Goal: Obtain resource: Download file/media

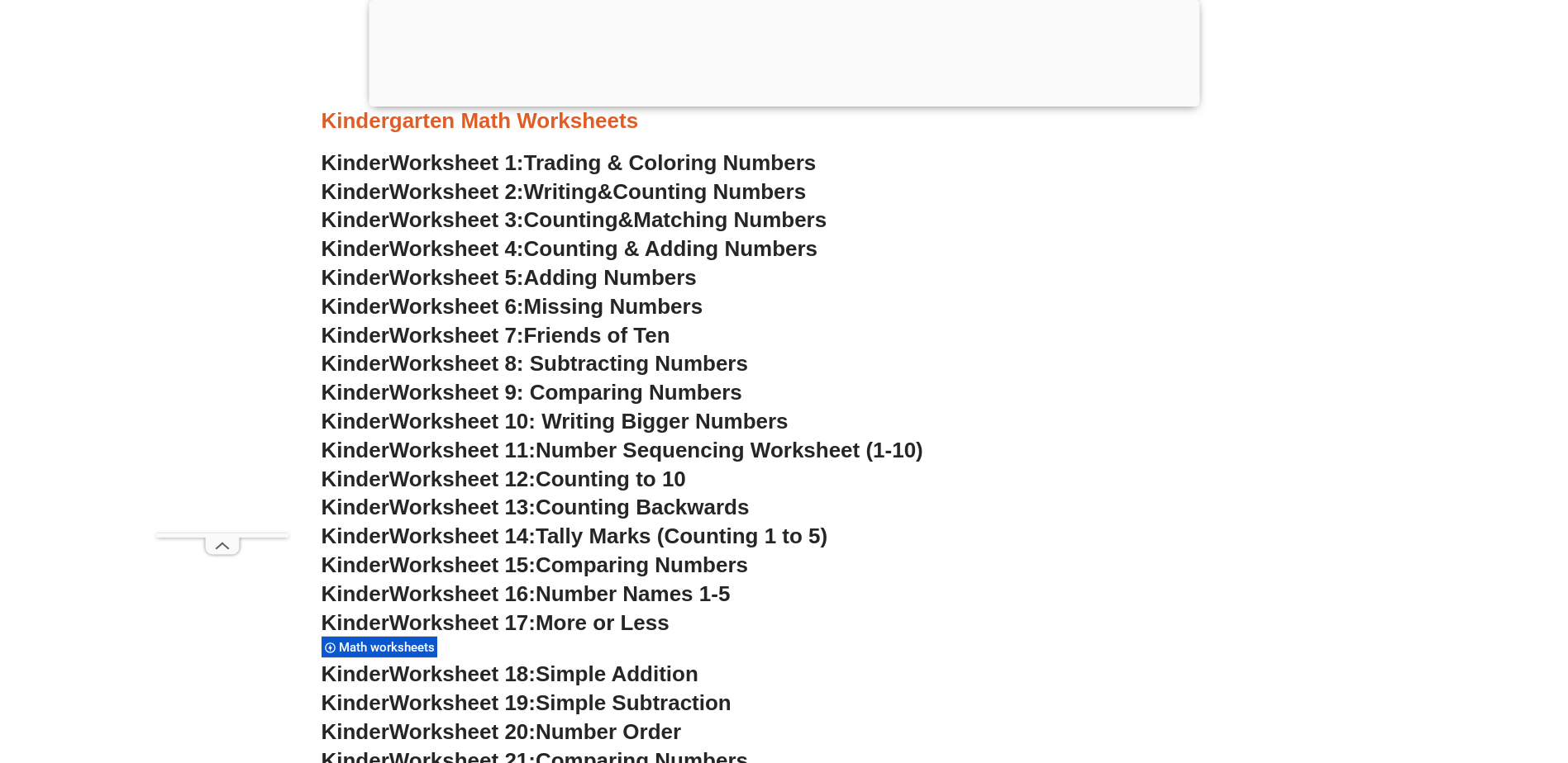
scroll to position [909, 0]
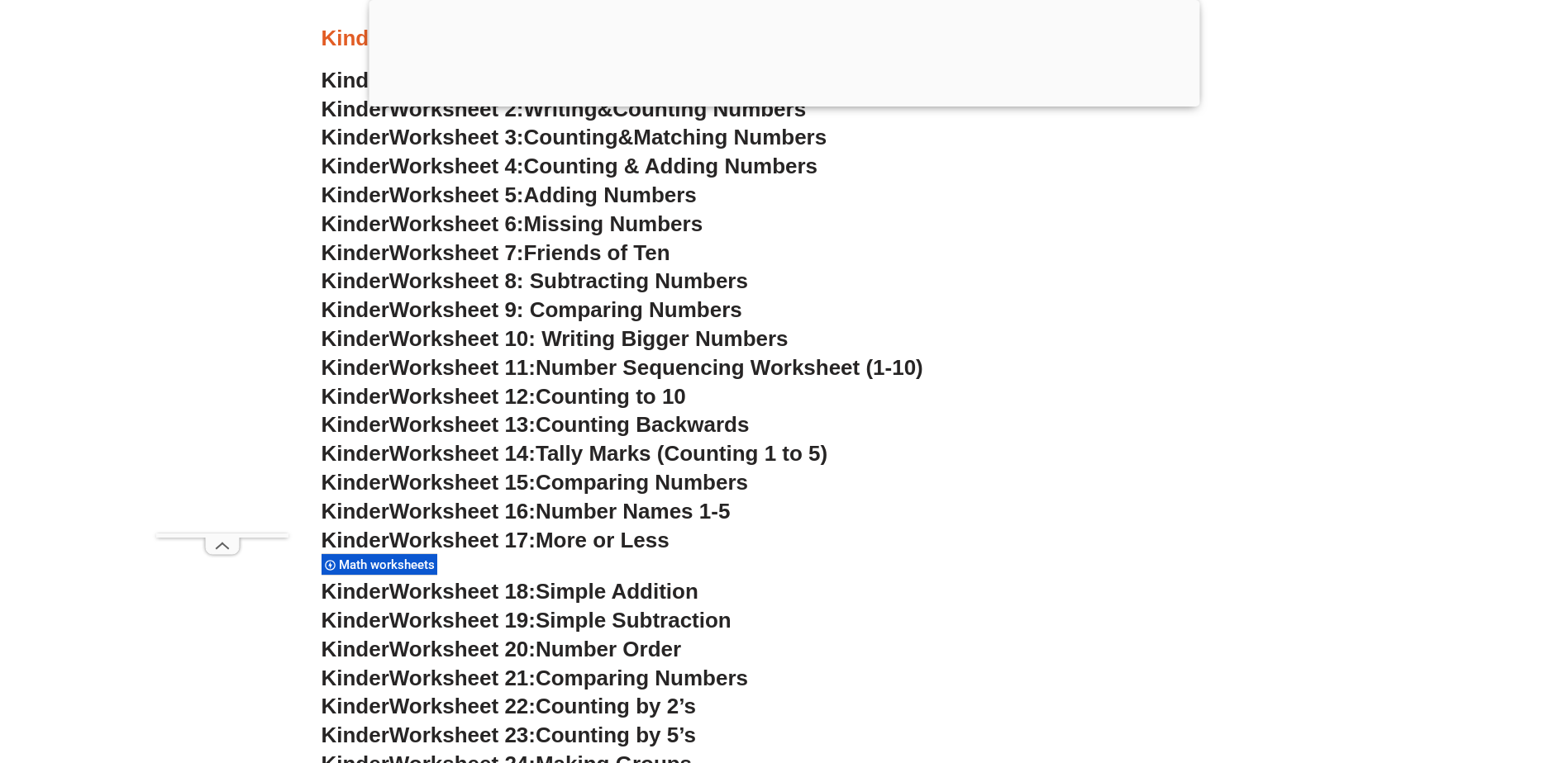
click at [568, 651] on span "Number Order" at bounding box center [608, 649] width 146 height 24
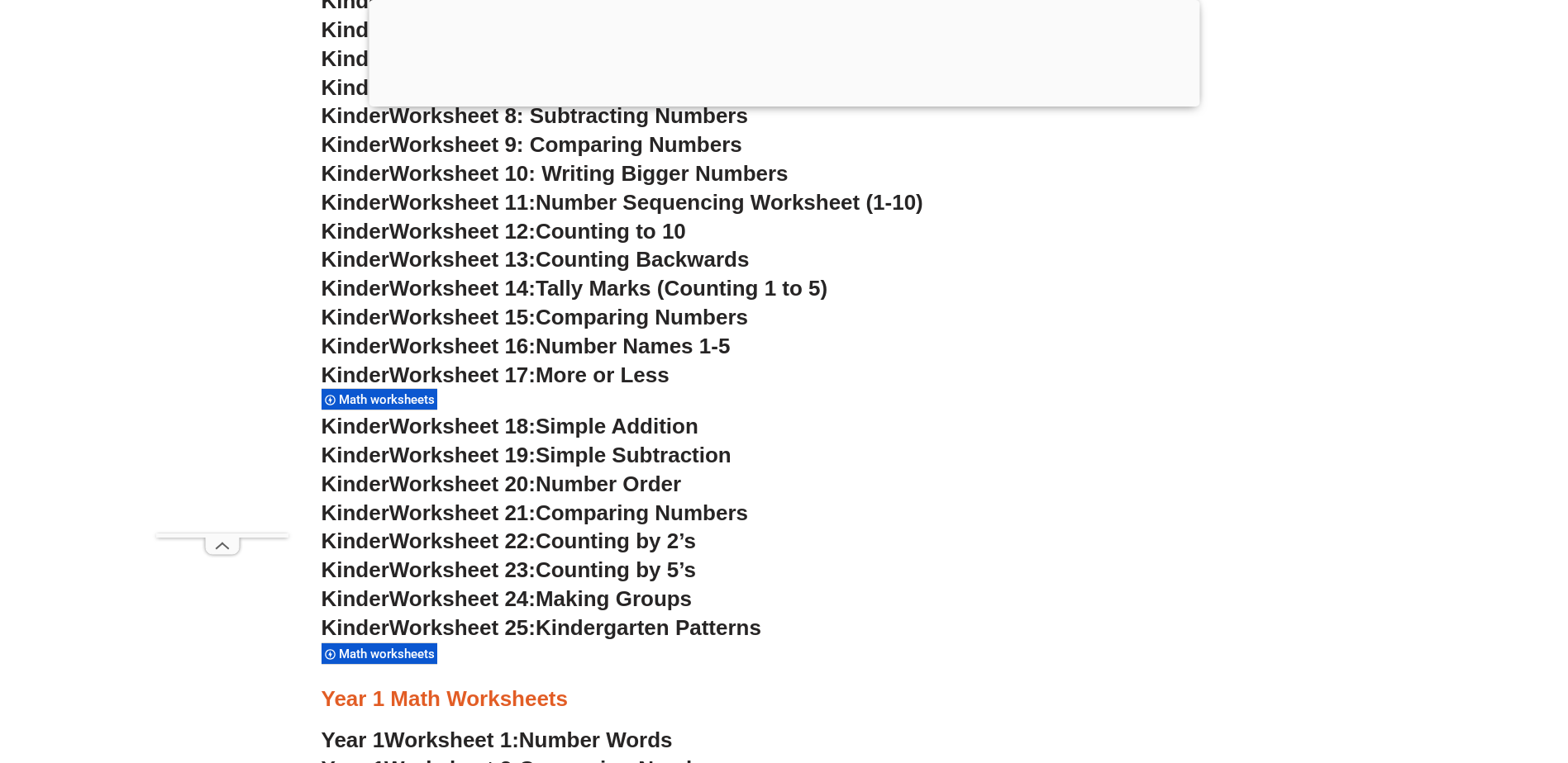
scroll to position [1157, 0]
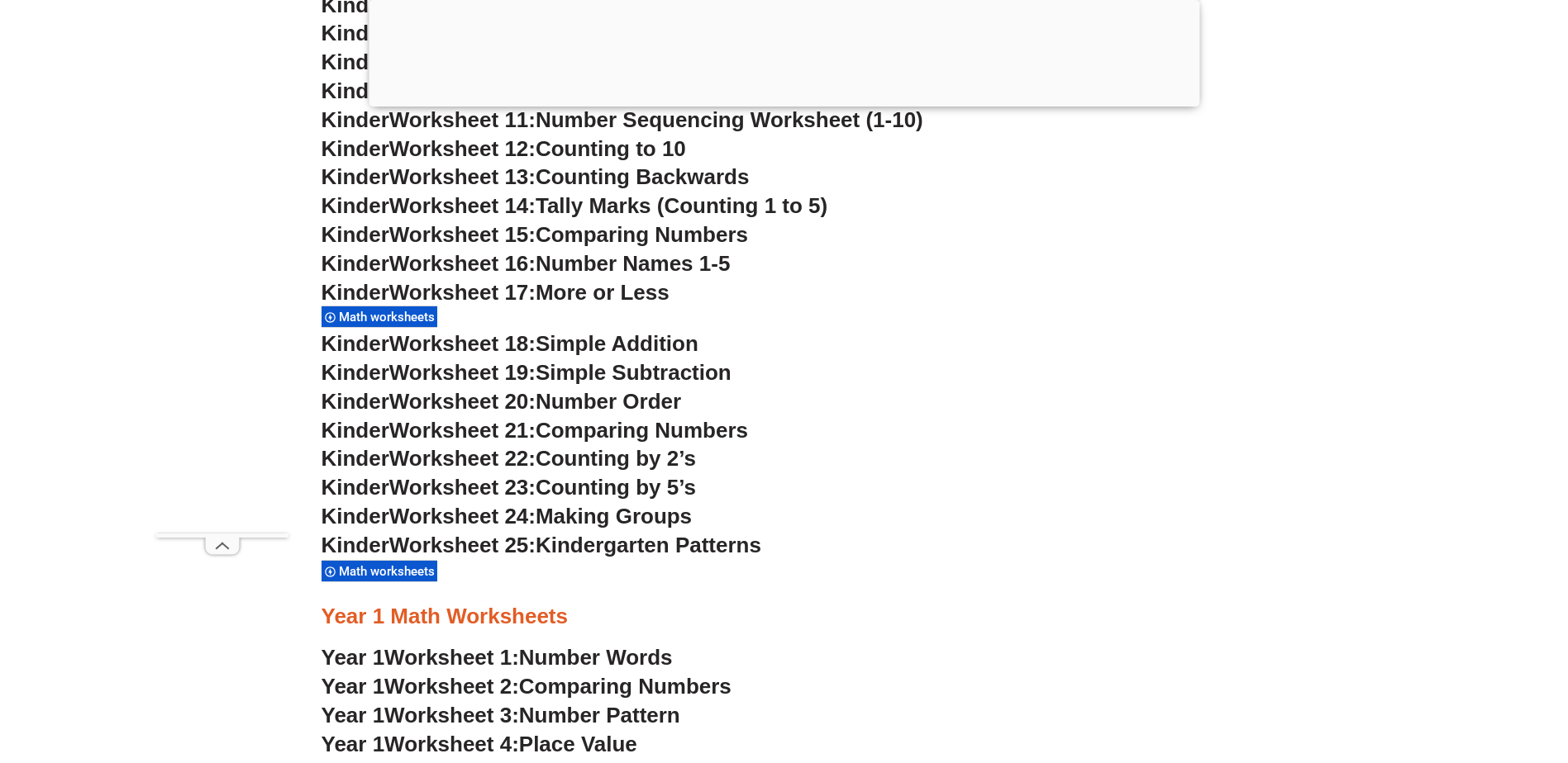
click at [602, 403] on span "Number Order" at bounding box center [608, 401] width 146 height 24
click at [602, 404] on span "Number Order" at bounding box center [608, 401] width 146 height 24
drag, startPoint x: 602, startPoint y: 404, endPoint x: 492, endPoint y: 404, distance: 110.0
click at [492, 404] on span "Worksheet 20:" at bounding box center [462, 401] width 147 height 24
click at [457, 402] on span "Worksheet 20:" at bounding box center [462, 401] width 147 height 24
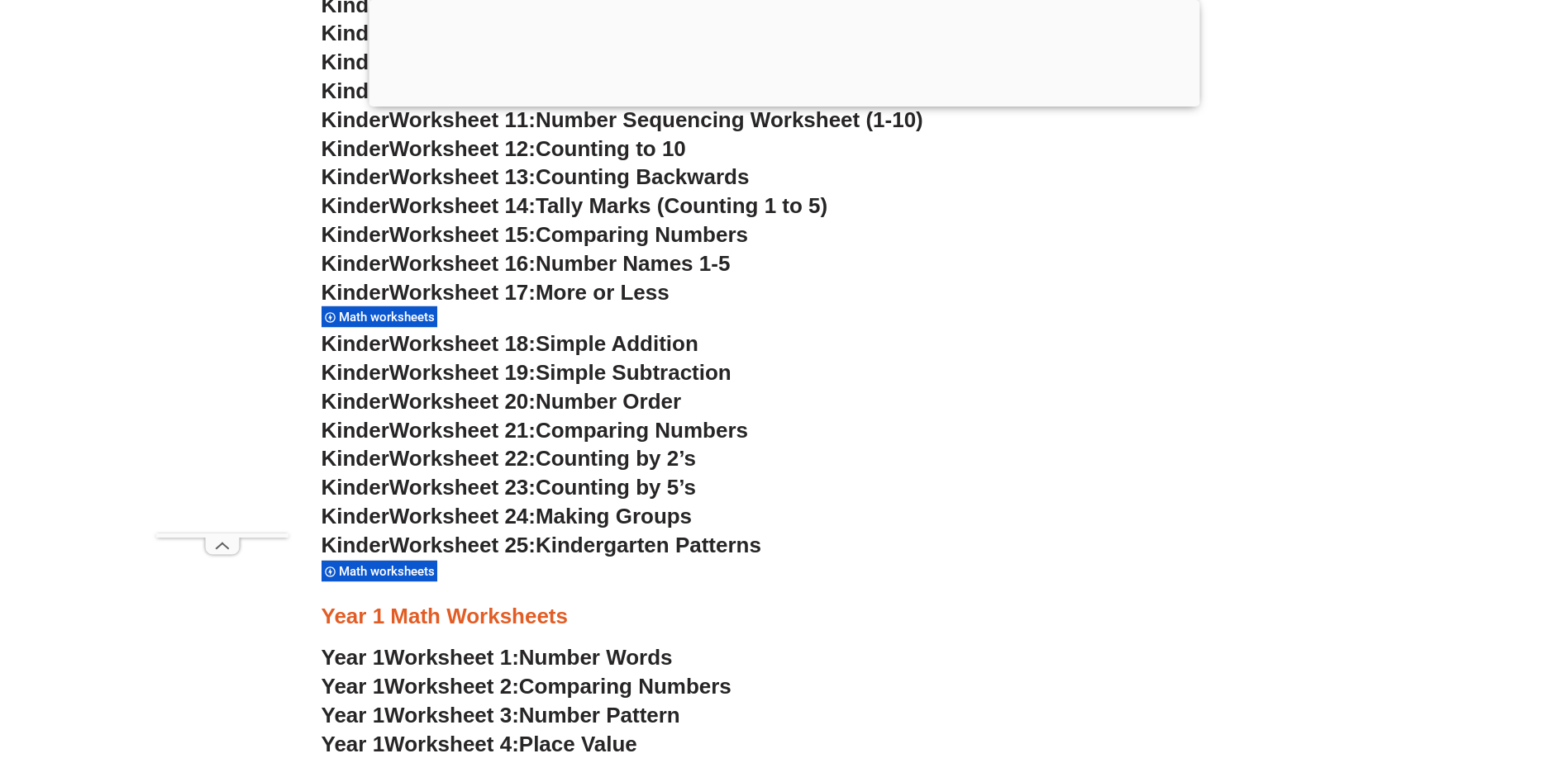
click at [385, 400] on span "Kinder" at bounding box center [355, 401] width 67 height 24
click at [410, 314] on span "Math worksheets" at bounding box center [389, 317] width 101 height 15
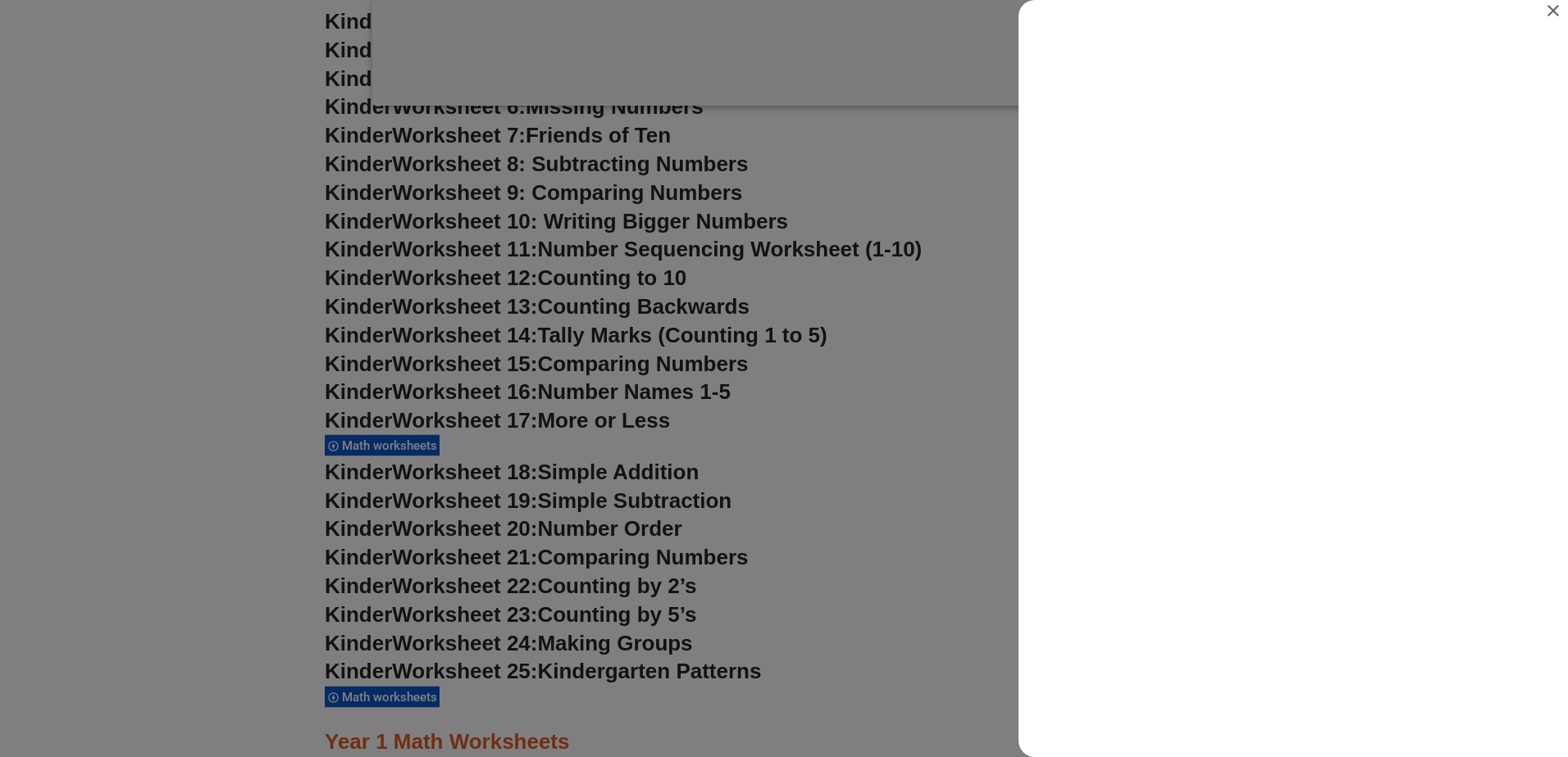
scroll to position [0, 0]
click at [1554, 14] on icon "Close" at bounding box center [1552, 11] width 12 height 12
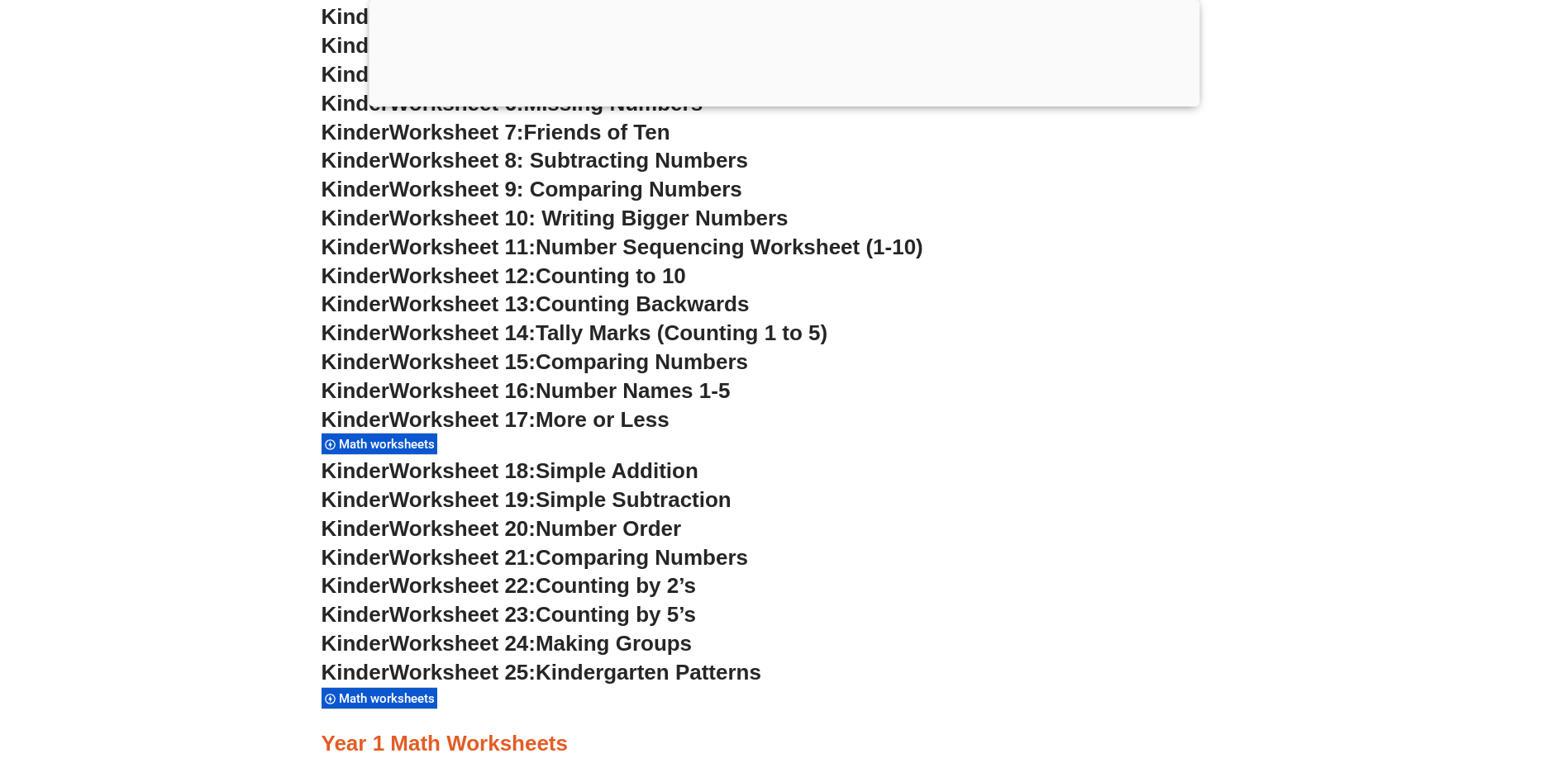
scroll to position [1074, 0]
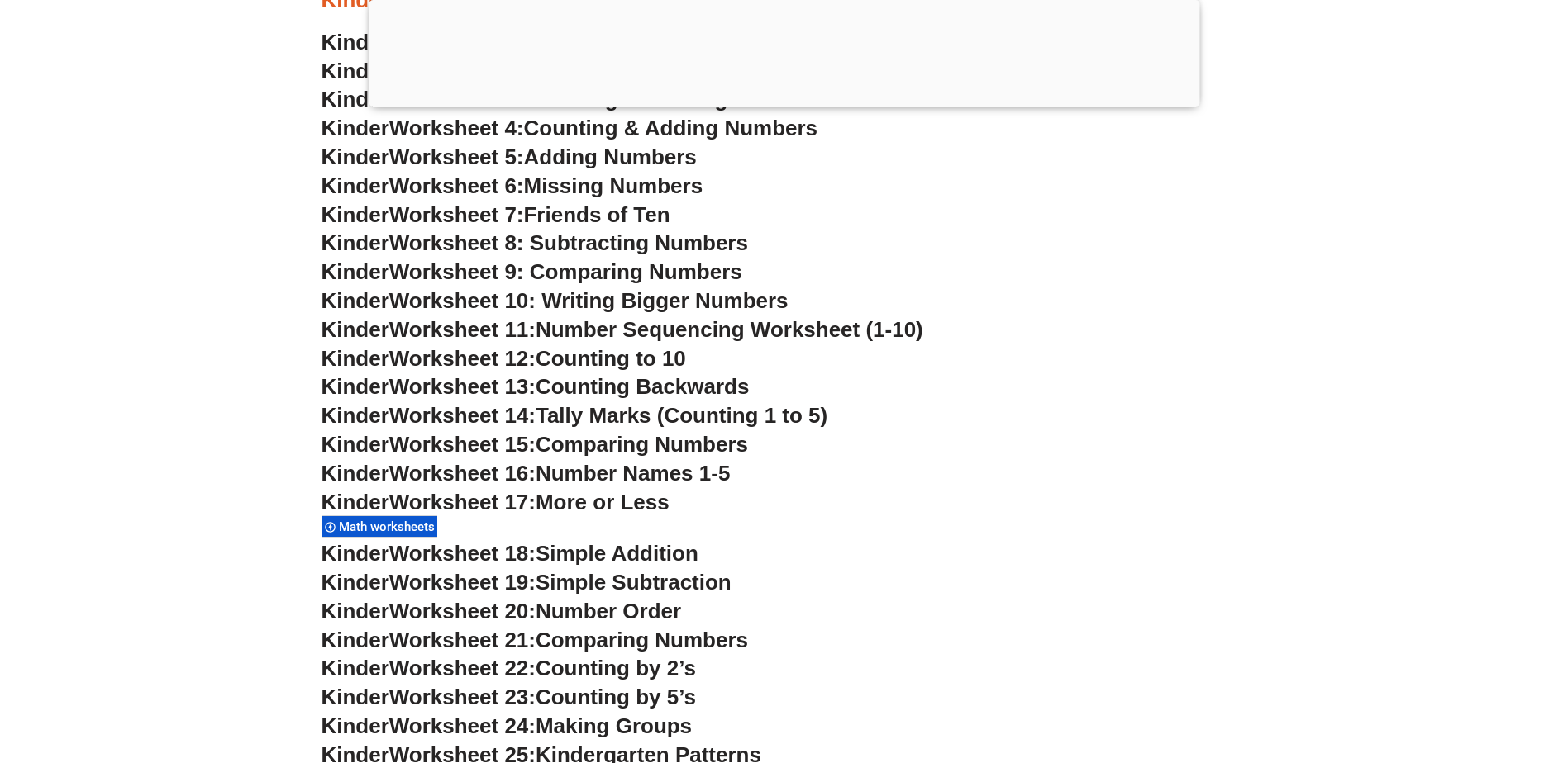
click at [594, 360] on span "Counting to 10" at bounding box center [611, 358] width 151 height 24
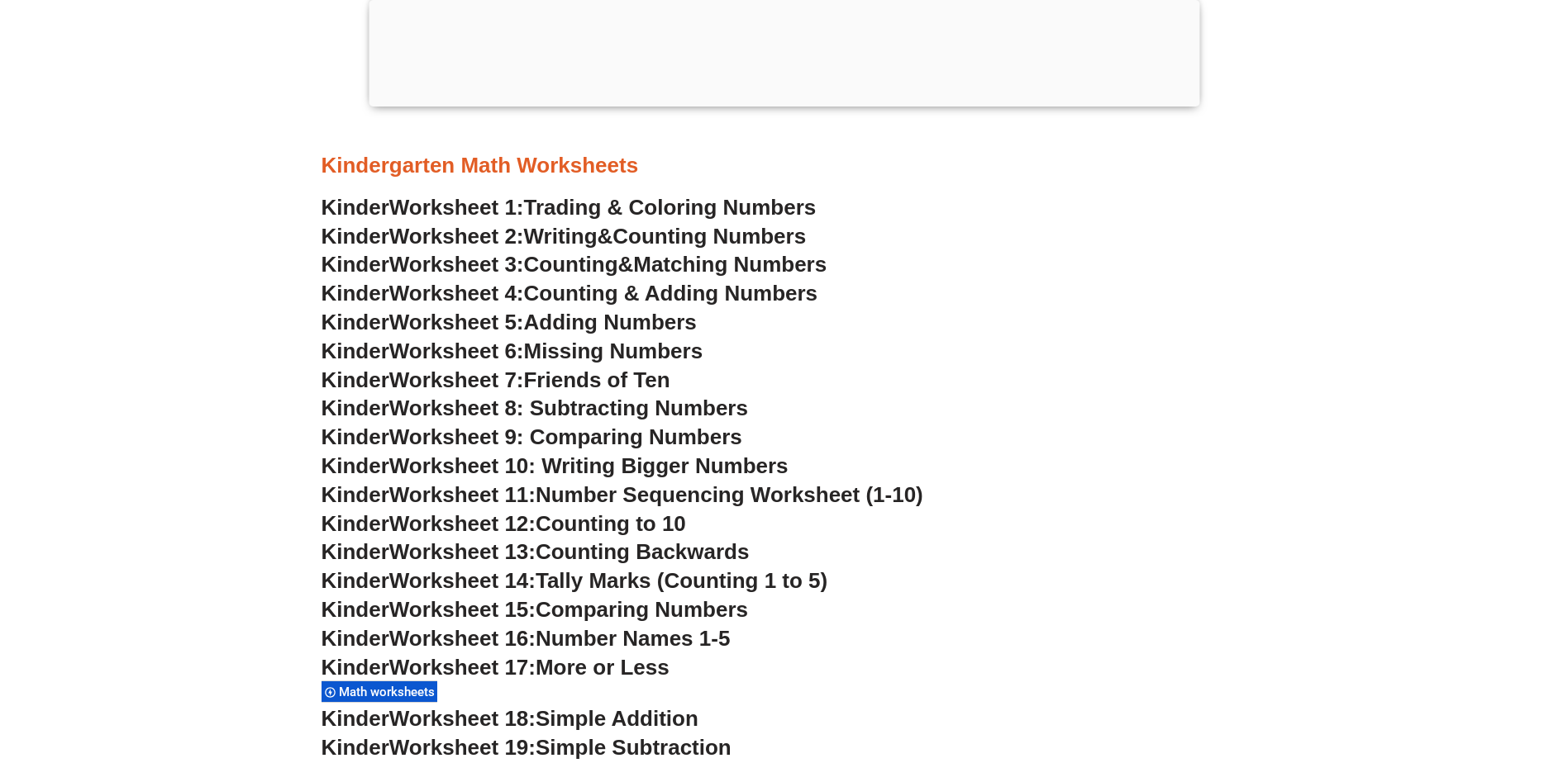
scroll to position [826, 0]
